Goal: Information Seeking & Learning: Learn about a topic

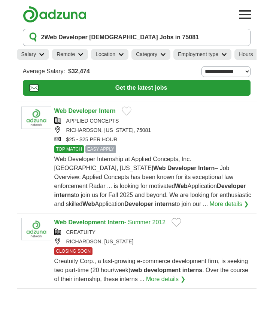
click at [82, 112] on strong "Developer" at bounding box center [82, 111] width 29 height 6
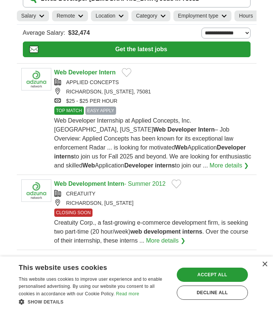
scroll to position [40, 0]
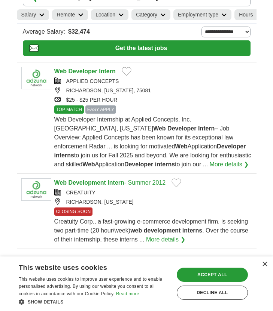
click at [85, 71] on strong "Developer" at bounding box center [82, 71] width 29 height 6
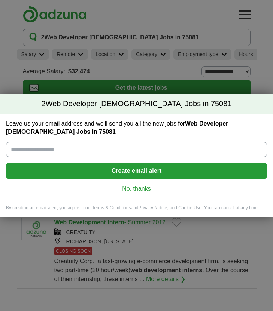
click at [143, 188] on link "No, thanks" at bounding box center [136, 189] width 249 height 8
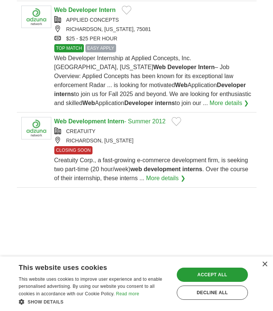
scroll to position [93, 0]
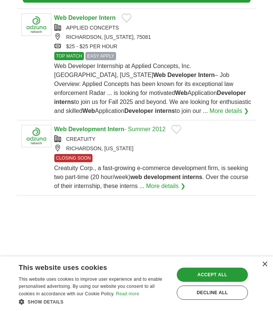
click at [135, 129] on link "Web Development Intern - Summer 2012" at bounding box center [110, 129] width 112 height 6
